Goal: Transaction & Acquisition: Obtain resource

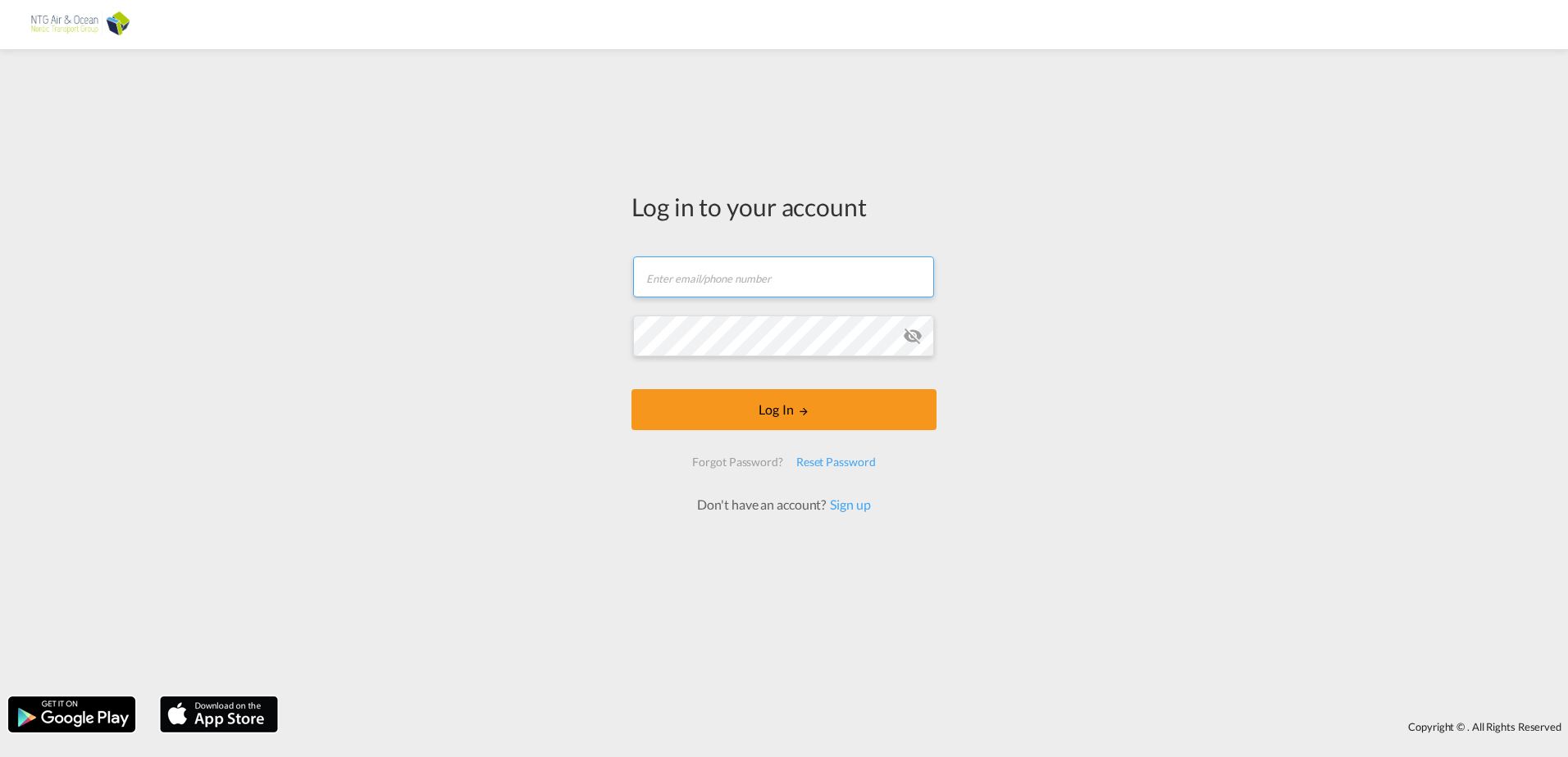
click at [785, 281] on input "text" at bounding box center [783, 278] width 301 height 41
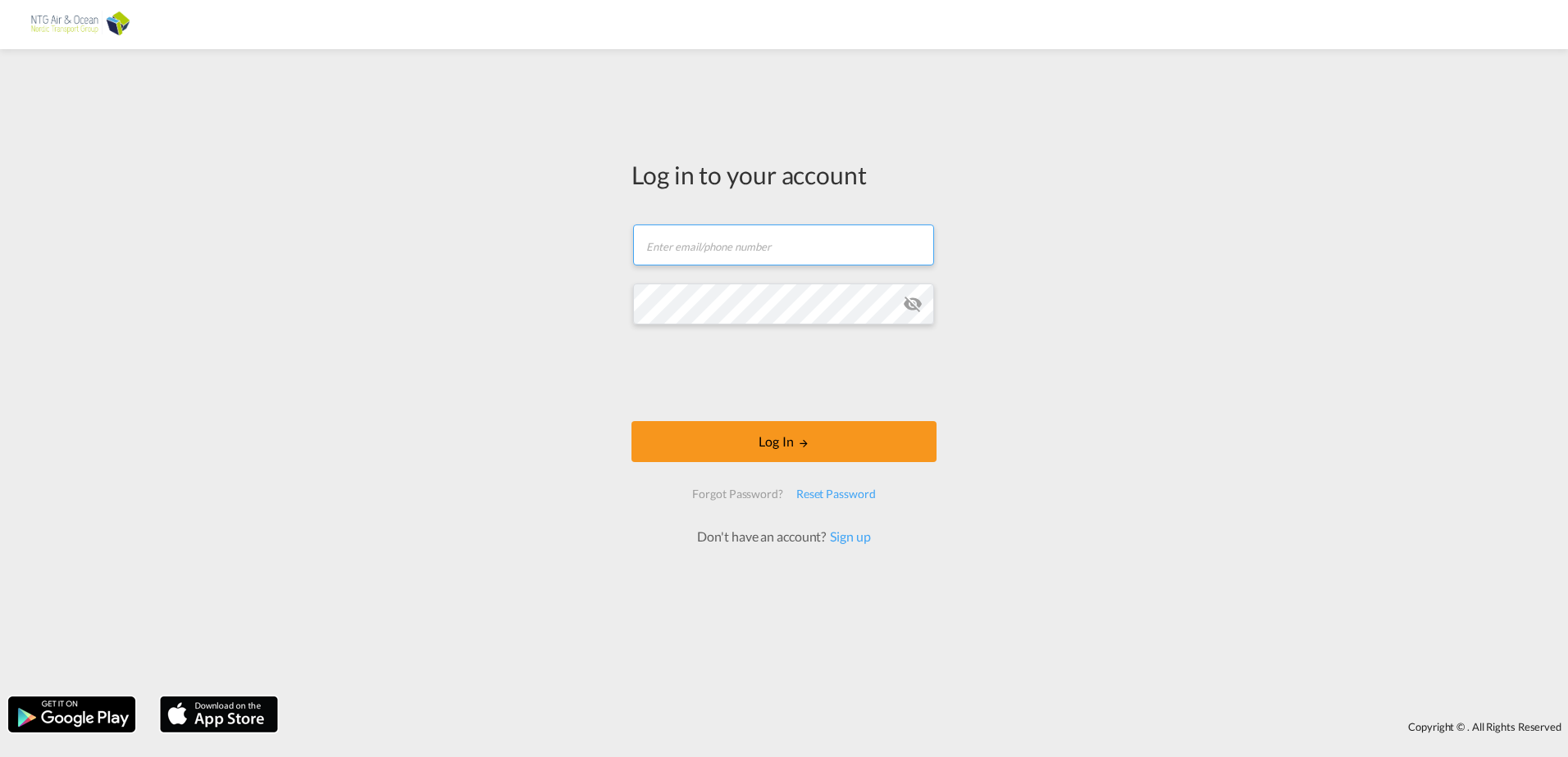
type input "[EMAIL_ADDRESS][DOMAIN_NAME]"
click at [916, 303] on md-icon "icon-eye-off" at bounding box center [912, 303] width 20 height 20
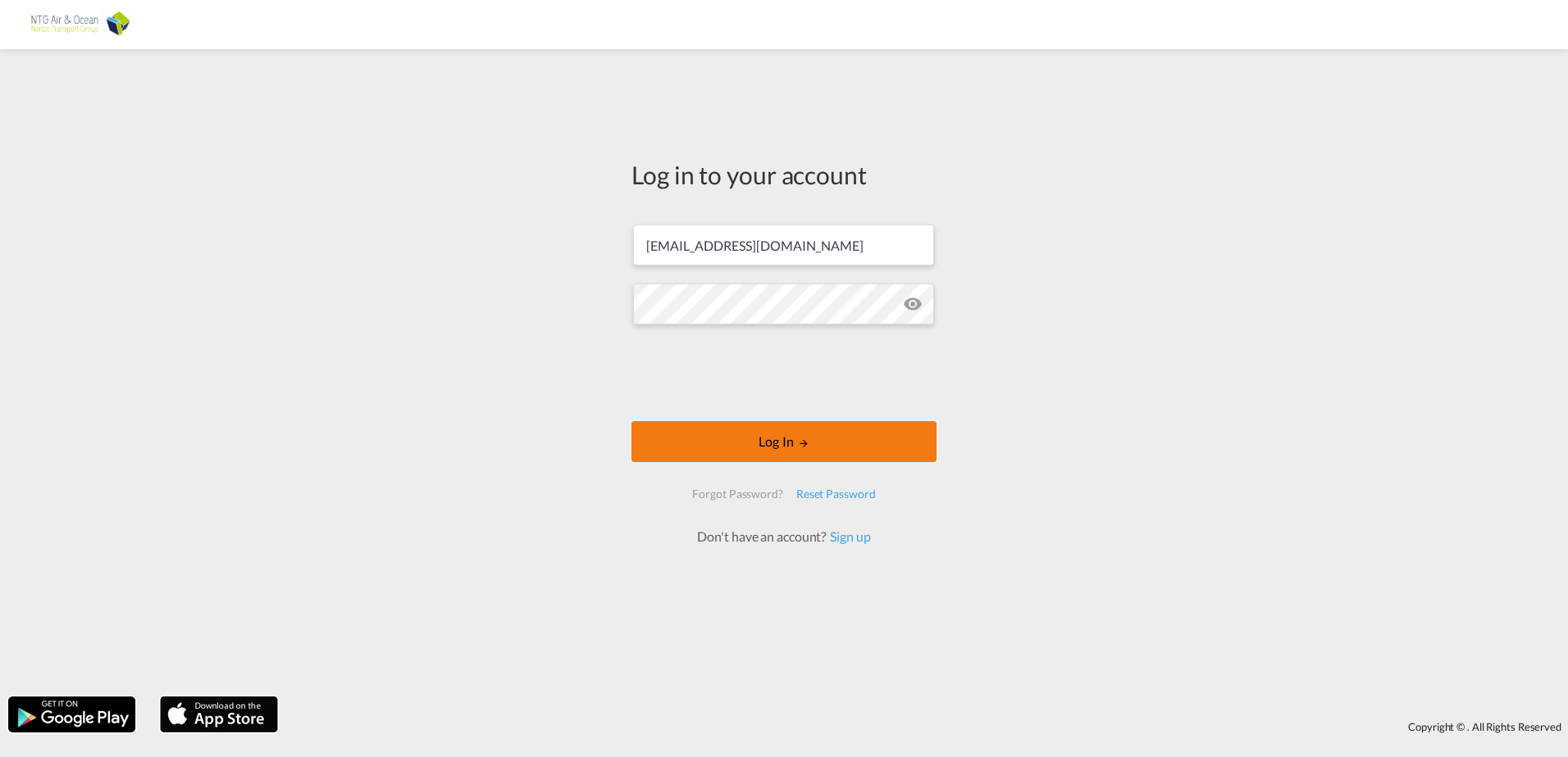
click at [813, 443] on button "Log In" at bounding box center [784, 442] width 305 height 41
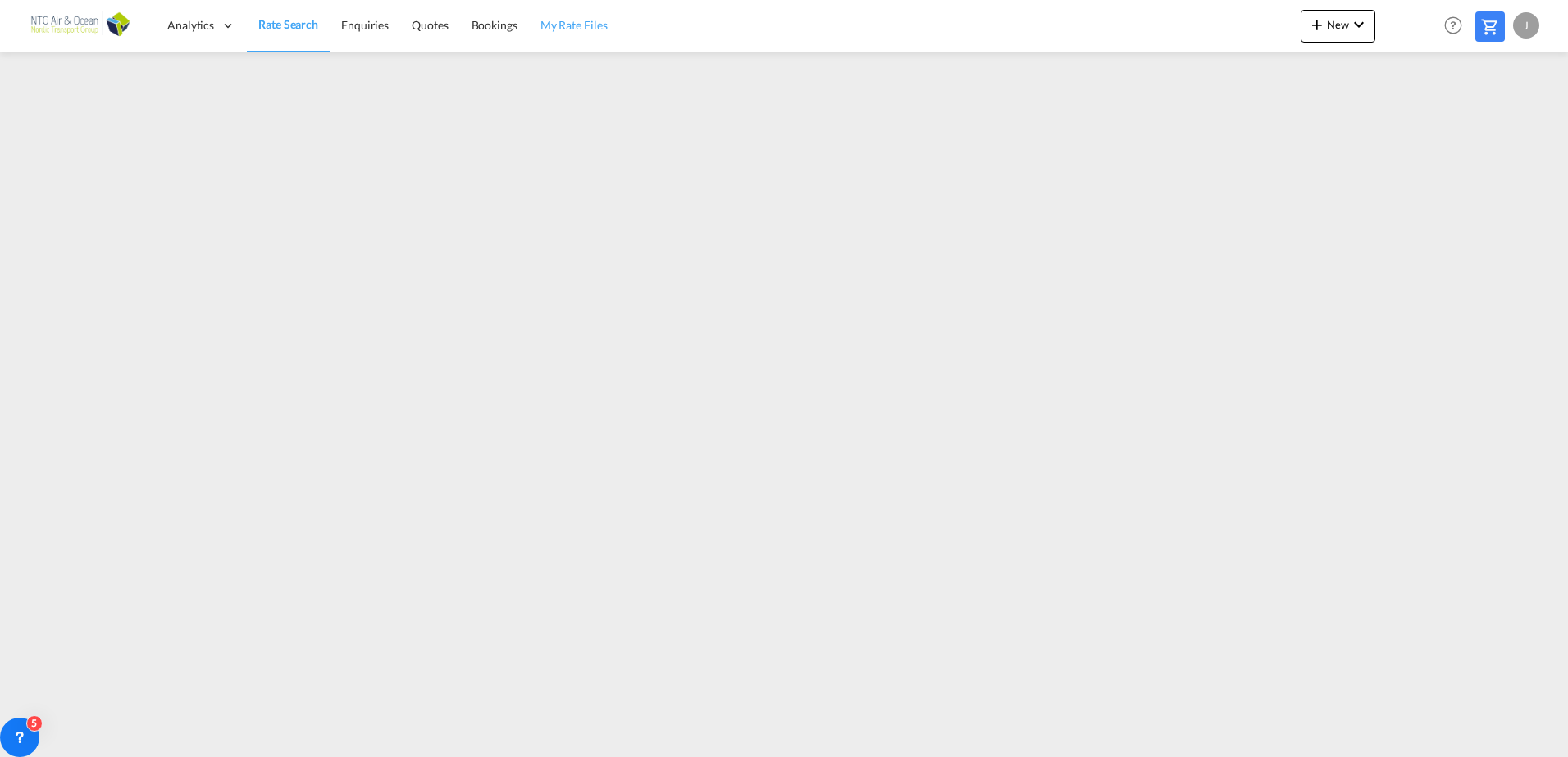
click at [573, 27] on span "My Rate Files" at bounding box center [574, 25] width 67 height 14
click at [276, 21] on span "Rate Search" at bounding box center [287, 25] width 59 height 14
click at [1369, 21] on button "New" at bounding box center [1338, 26] width 75 height 33
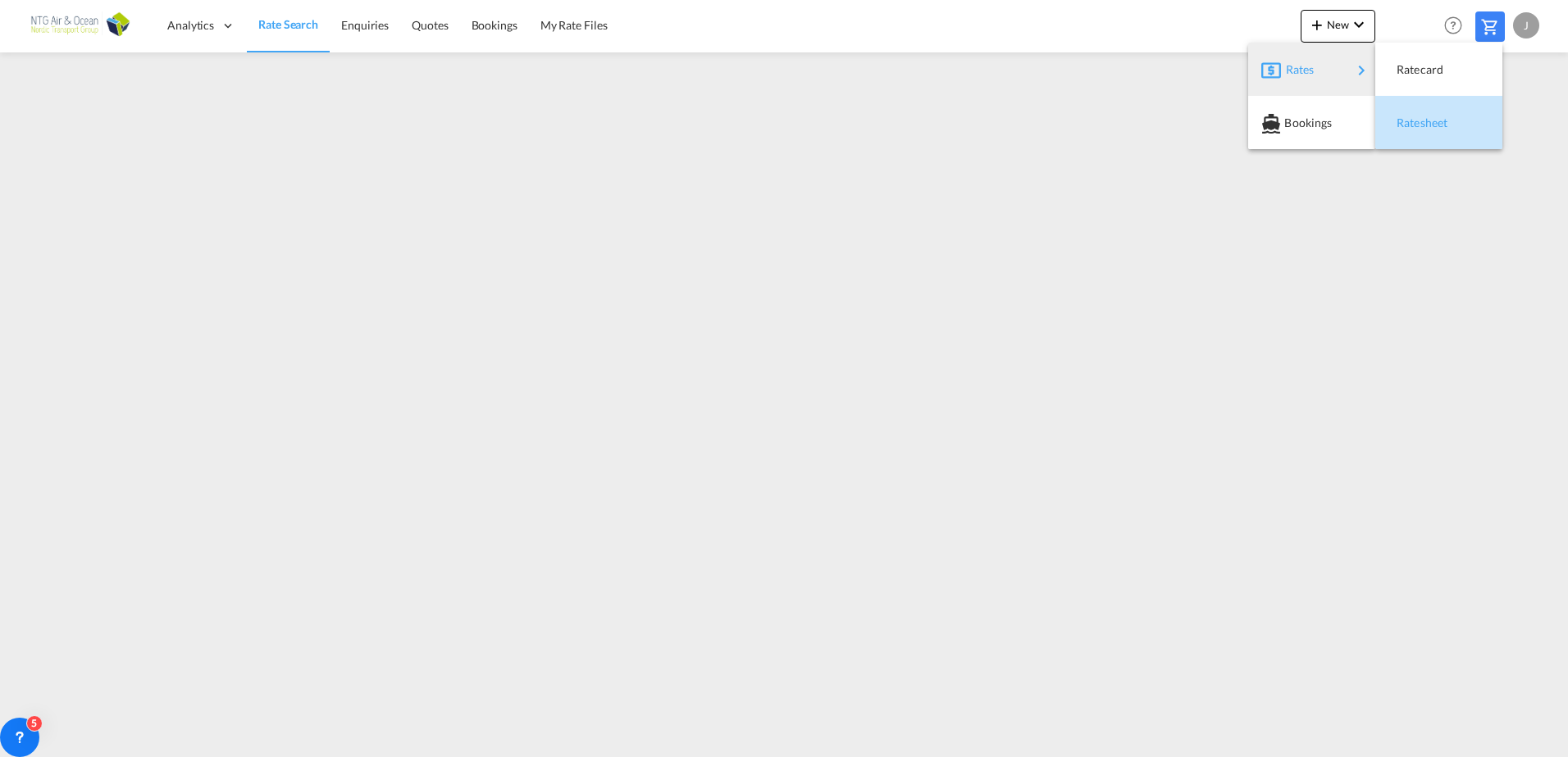
click at [1415, 116] on span "Ratesheet" at bounding box center [1406, 123] width 18 height 33
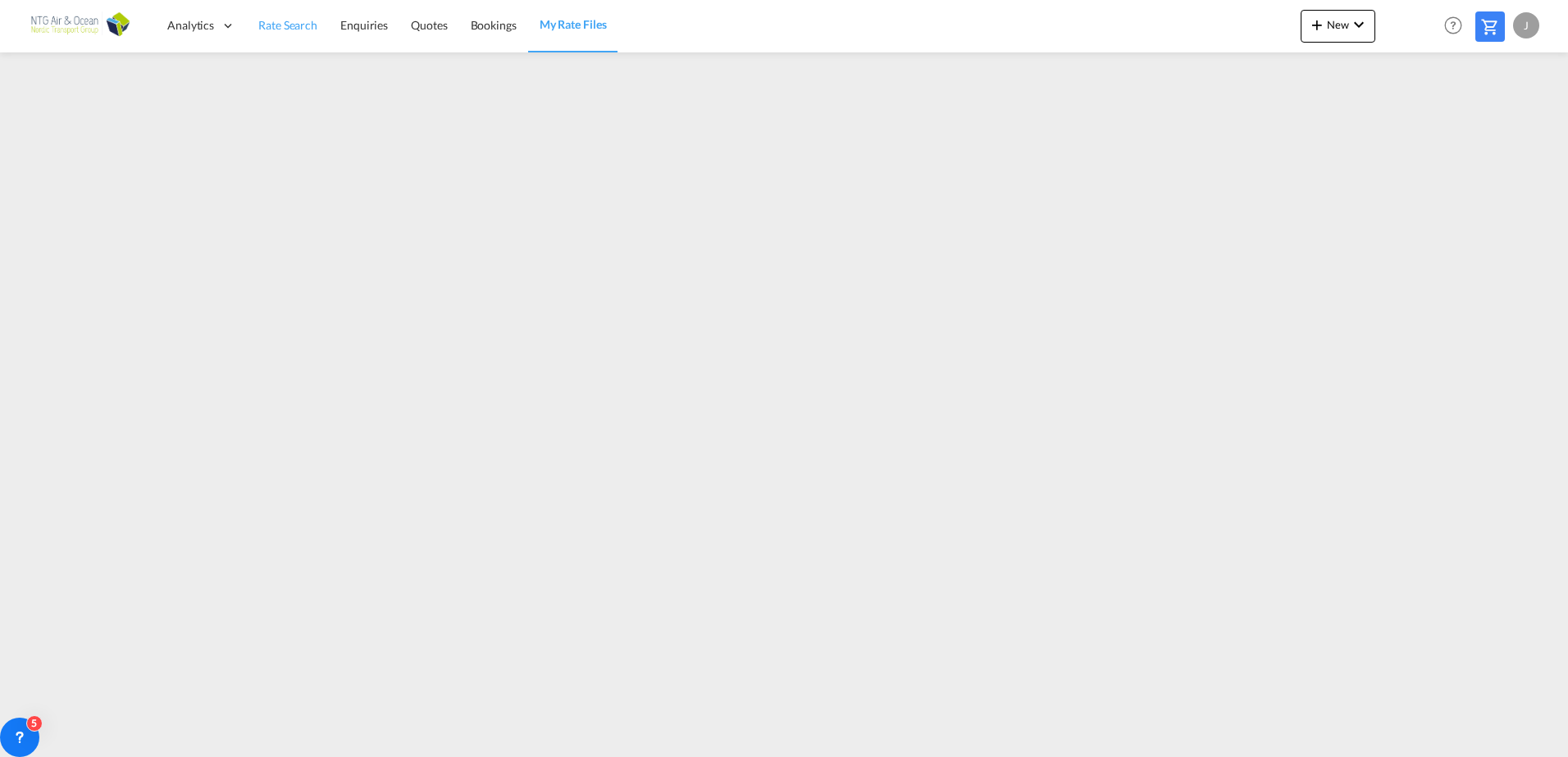
click at [281, 27] on span "Rate Search" at bounding box center [287, 25] width 59 height 14
